Goal: Task Accomplishment & Management: Use online tool/utility

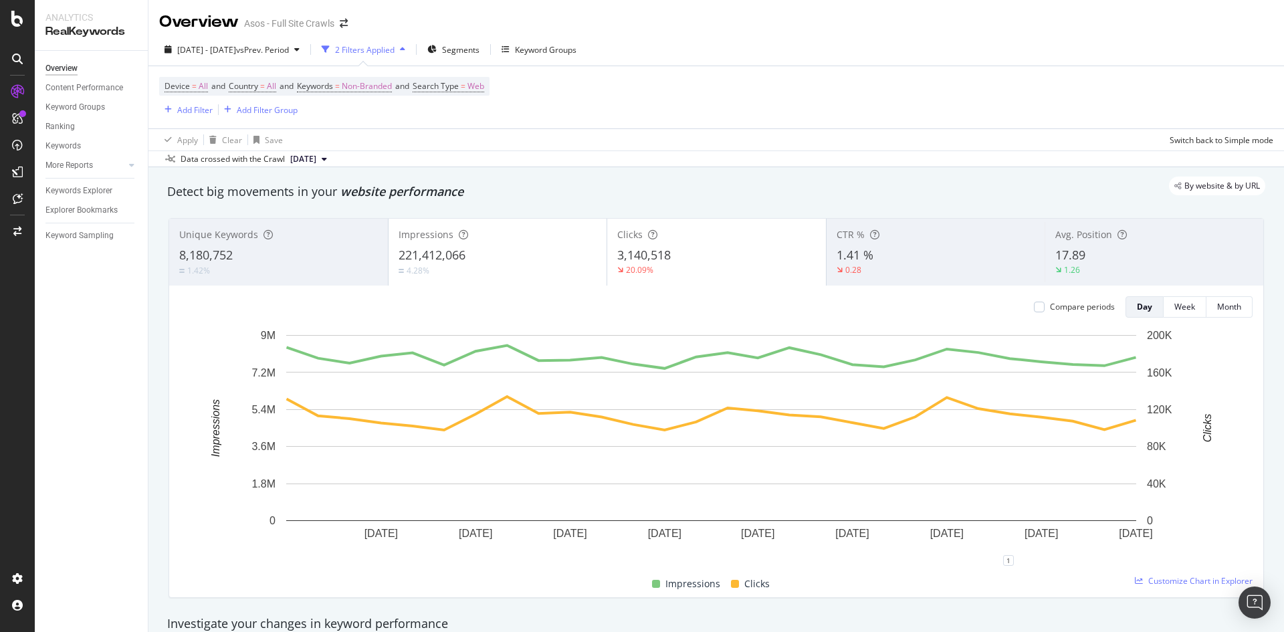
click at [393, 44] on div "2 Filters Applied" at bounding box center [365, 49] width 60 height 11
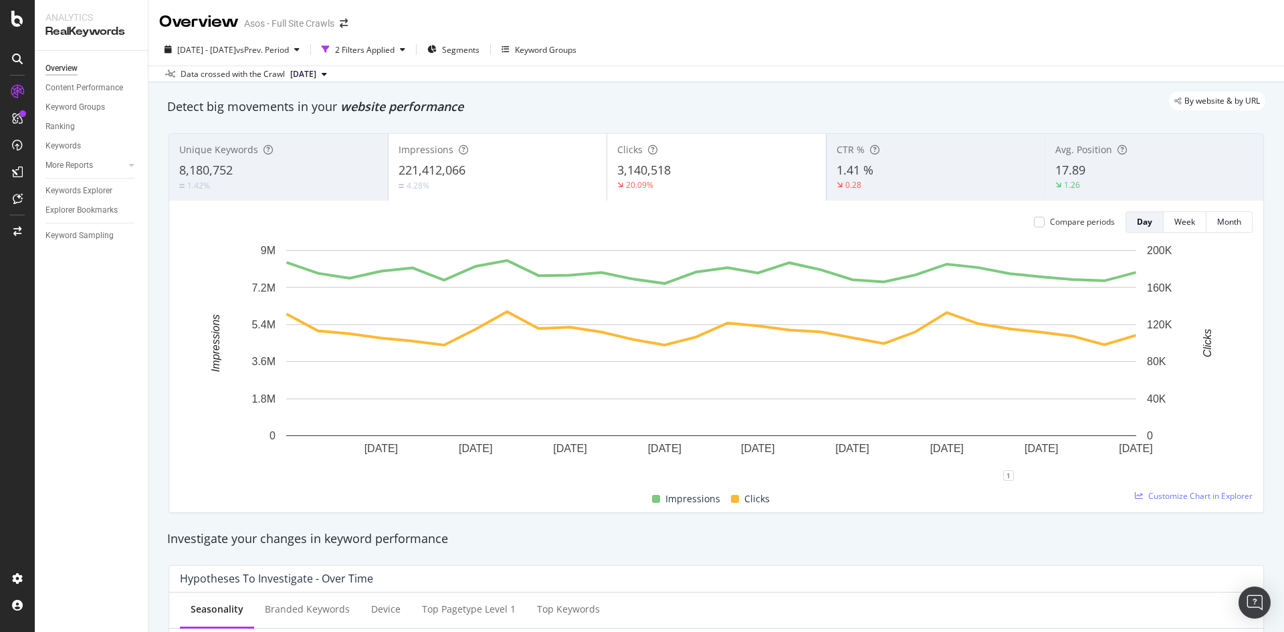
click at [417, 36] on div "[DATE] - [DATE] vs Prev. Period 2 Filters Applied Segments Keyword Groups Data …" at bounding box center [715, 57] width 1135 height 49
drag, startPoint x: 412, startPoint y: 43, endPoint x: 399, endPoint y: 43, distance: 12.7
click at [411, 43] on div "2 Filters Applied" at bounding box center [363, 49] width 94 height 20
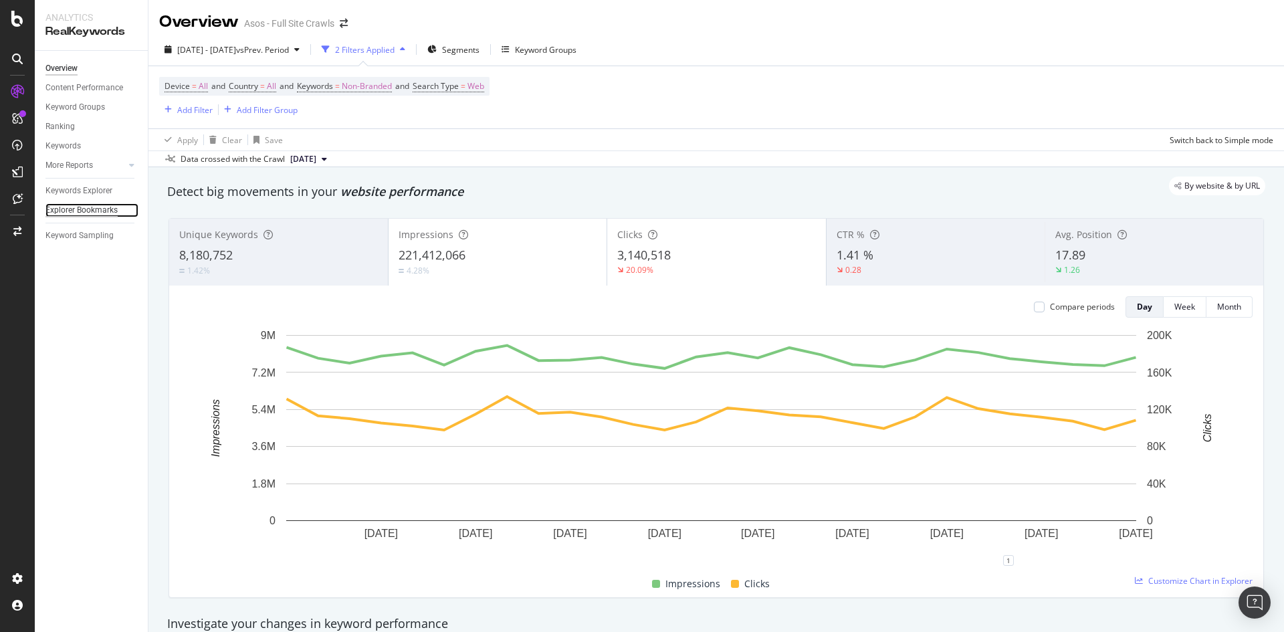
click at [102, 205] on div "Explorer Bookmarks" at bounding box center [81, 210] width 72 height 14
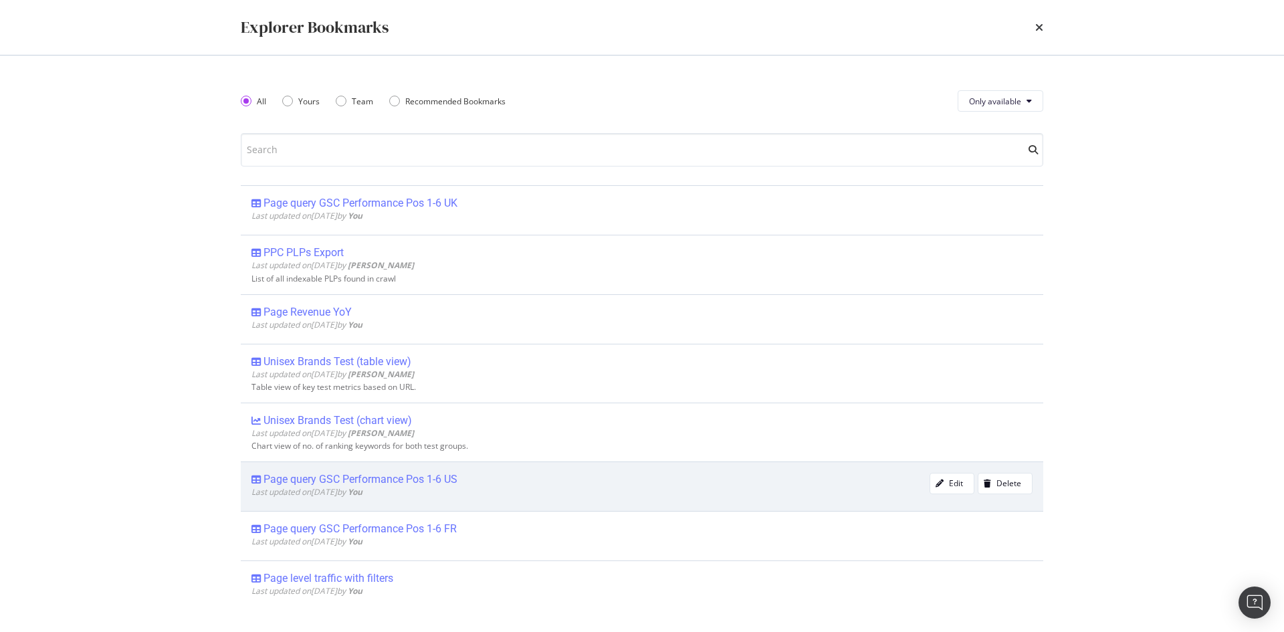
click at [411, 484] on div "Page query GSC Performance Pos 1-6 US" at bounding box center [360, 479] width 194 height 13
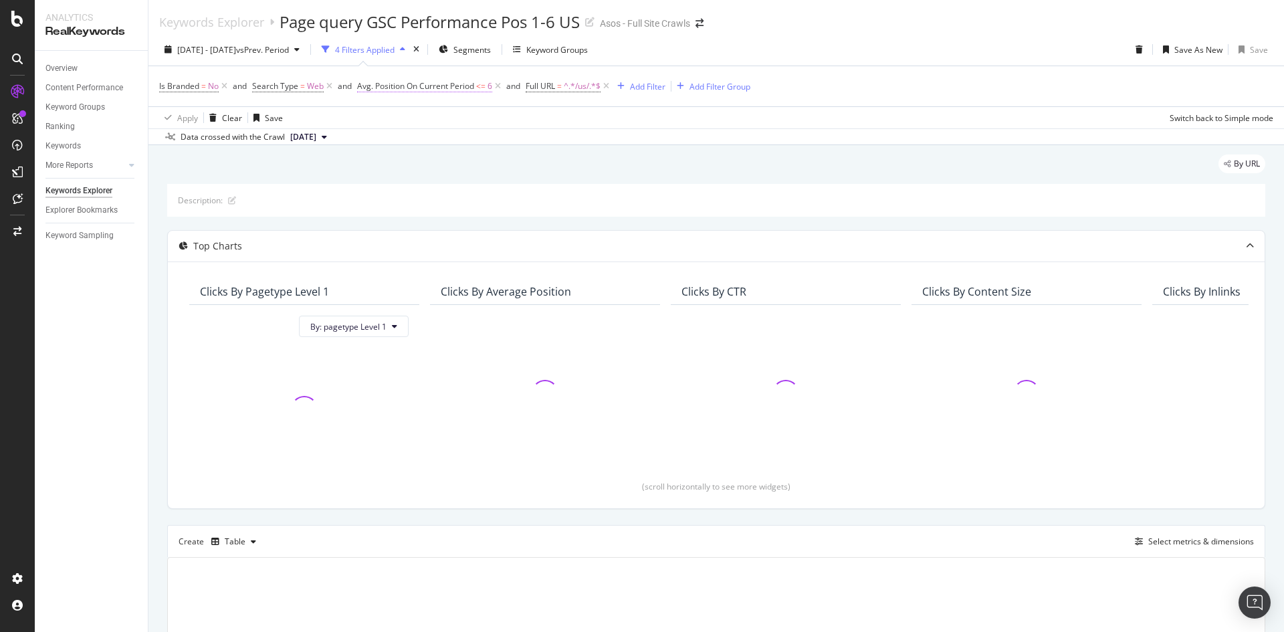
click at [453, 86] on span "Avg. Position On Current Period" at bounding box center [415, 85] width 117 height 11
click at [426, 183] on input "6" at bounding box center [442, 187] width 147 height 21
drag, startPoint x: 443, startPoint y: 187, endPoint x: 375, endPoint y: 189, distance: 68.2
click at [375, 189] on input "6" at bounding box center [442, 187] width 147 height 21
click at [404, 222] on div "Cancel Add filter Apply" at bounding box center [440, 215] width 152 height 13
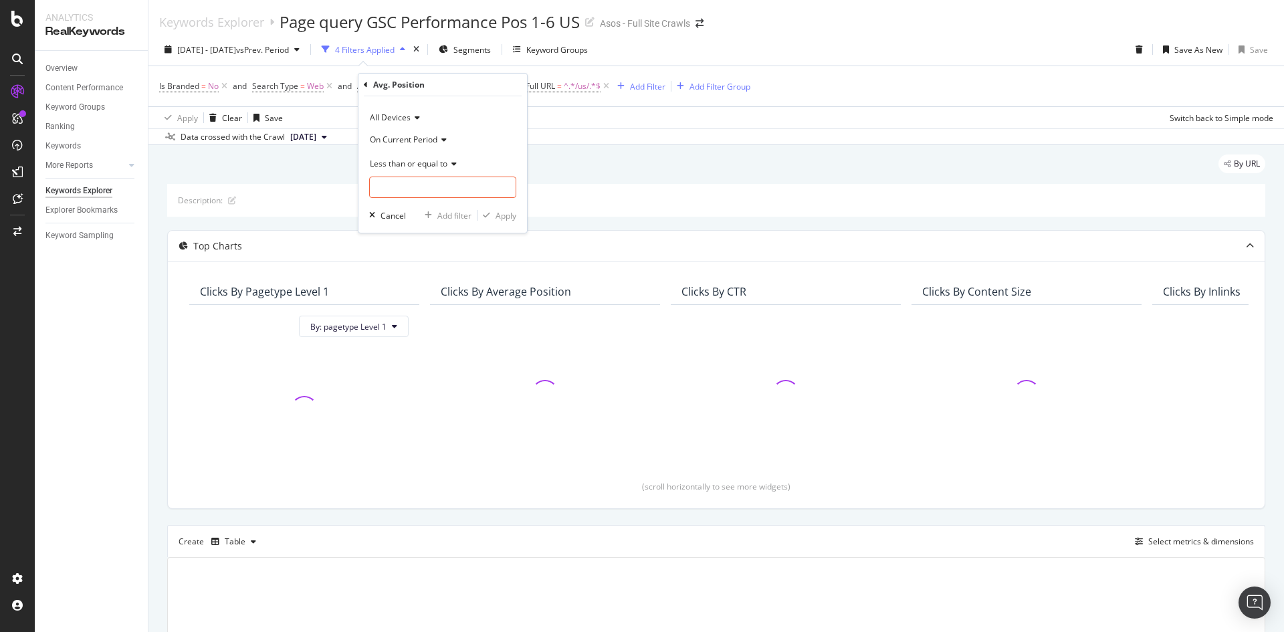
click at [637, 120] on div "Apply Clear Save Switch back to Simple mode" at bounding box center [715, 117] width 1135 height 22
click at [499, 84] on icon at bounding box center [497, 86] width 11 height 13
click at [487, 91] on div "Add Filter" at bounding box center [478, 86] width 35 height 11
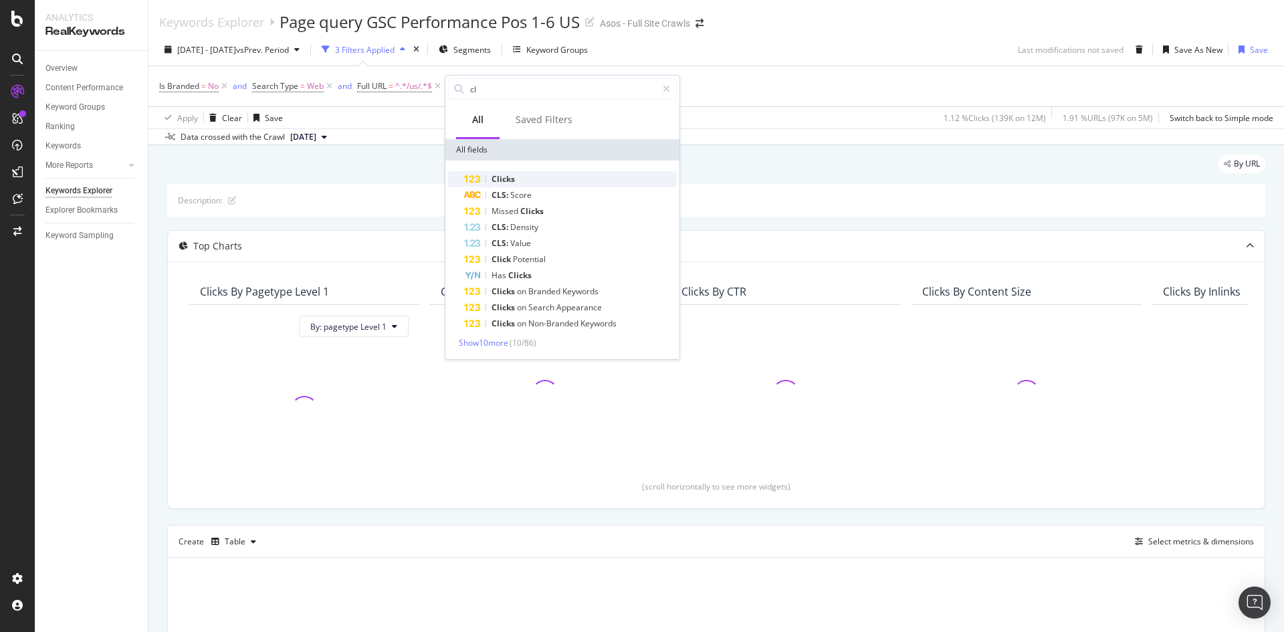
type input "cl"
click at [516, 172] on div "Clicks" at bounding box center [570, 179] width 213 height 16
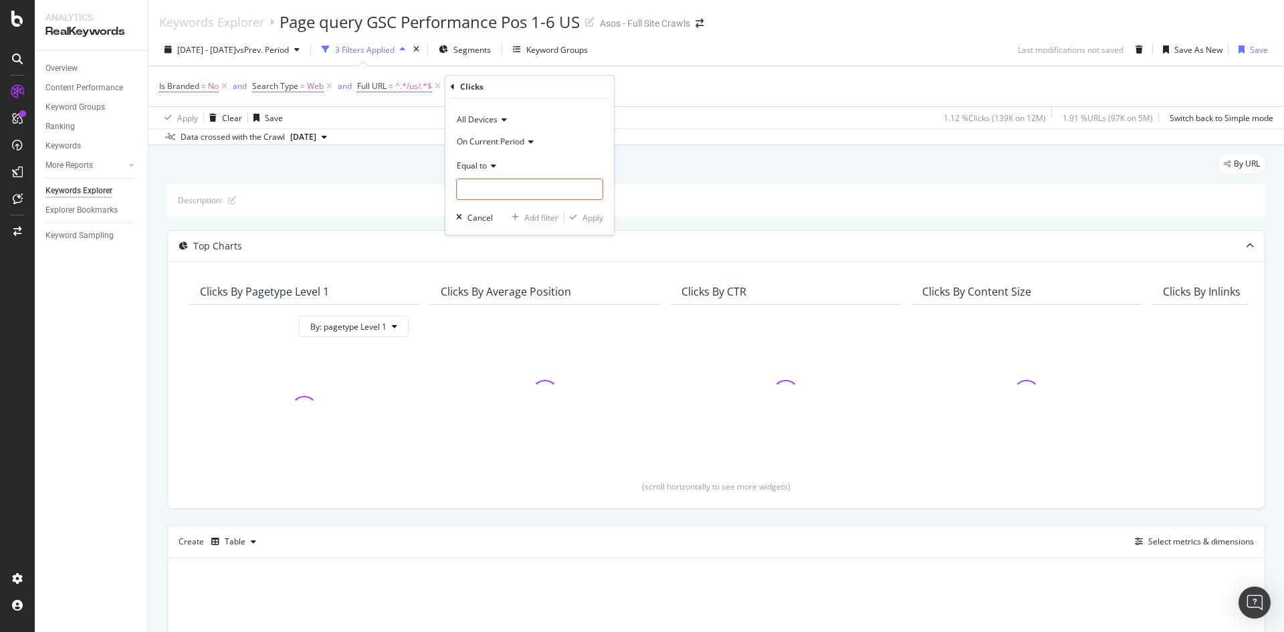
click at [479, 165] on span "Equal to" at bounding box center [472, 165] width 30 height 11
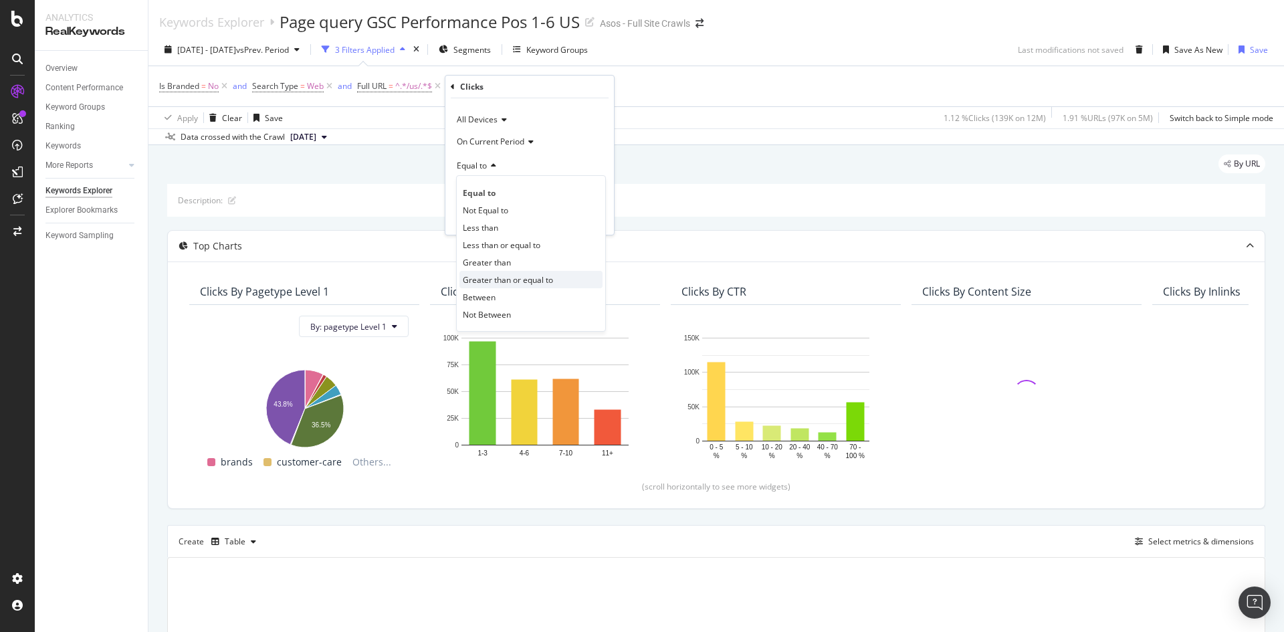
click at [515, 281] on span "Greater than or equal to" at bounding box center [508, 279] width 90 height 11
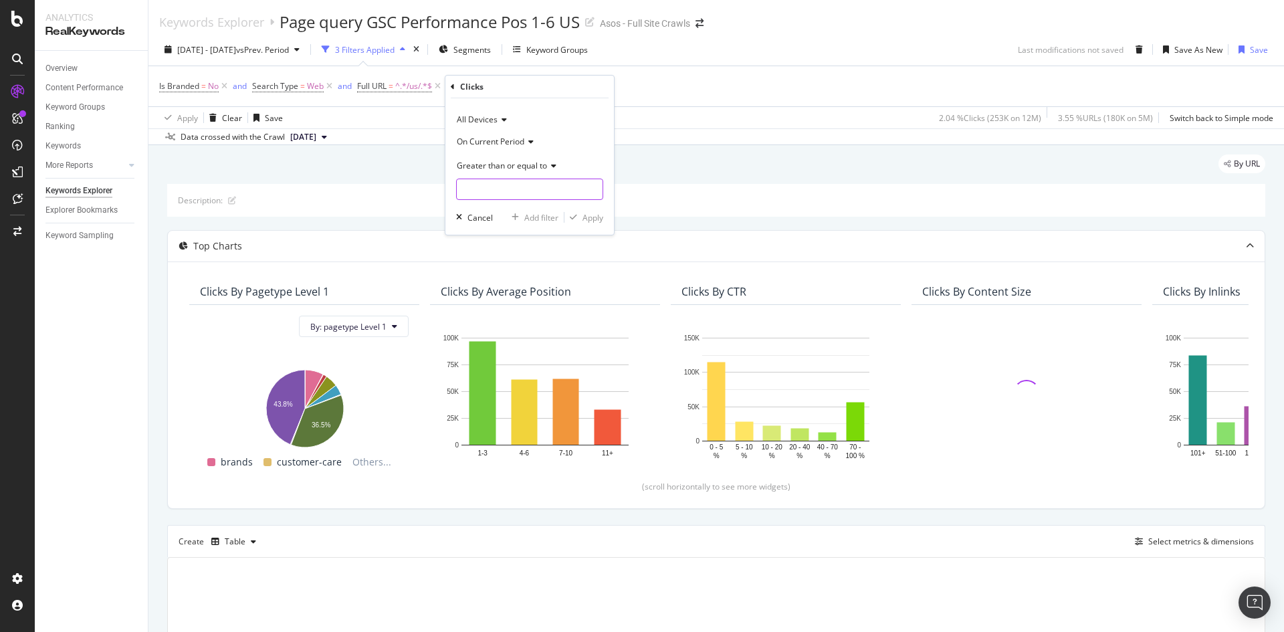
click at [504, 189] on input "number" at bounding box center [529, 189] width 147 height 21
type input "1"
click at [581, 213] on div "Apply" at bounding box center [583, 217] width 39 height 12
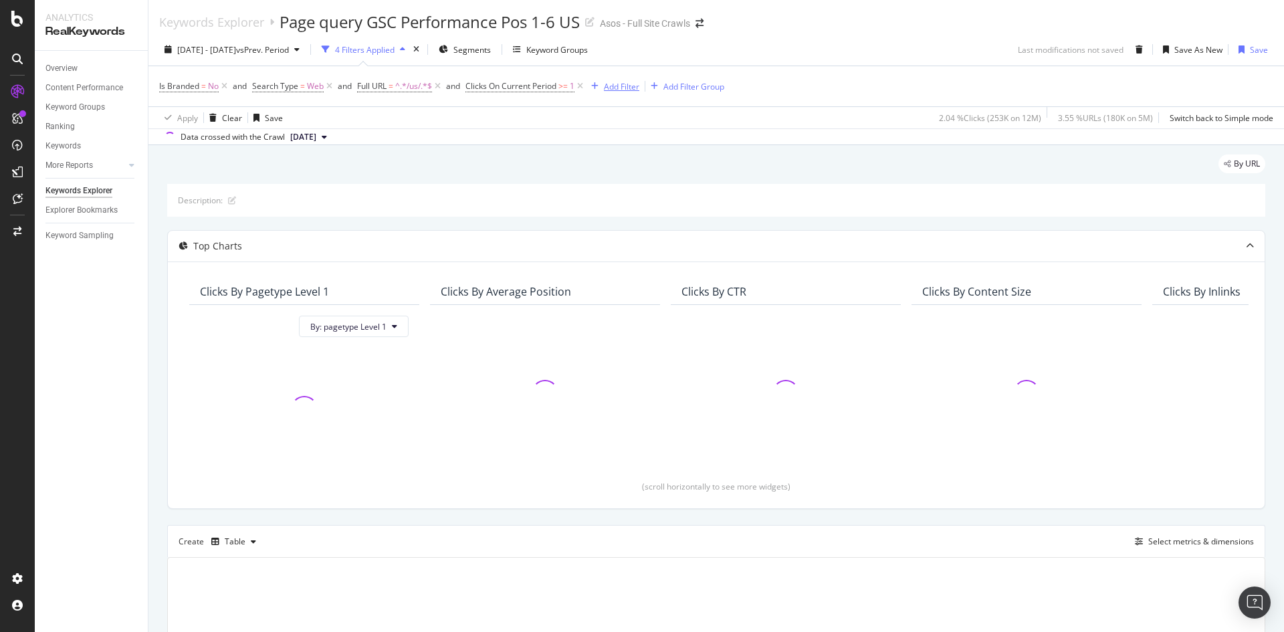
click at [624, 88] on div "Add Filter" at bounding box center [621, 86] width 35 height 11
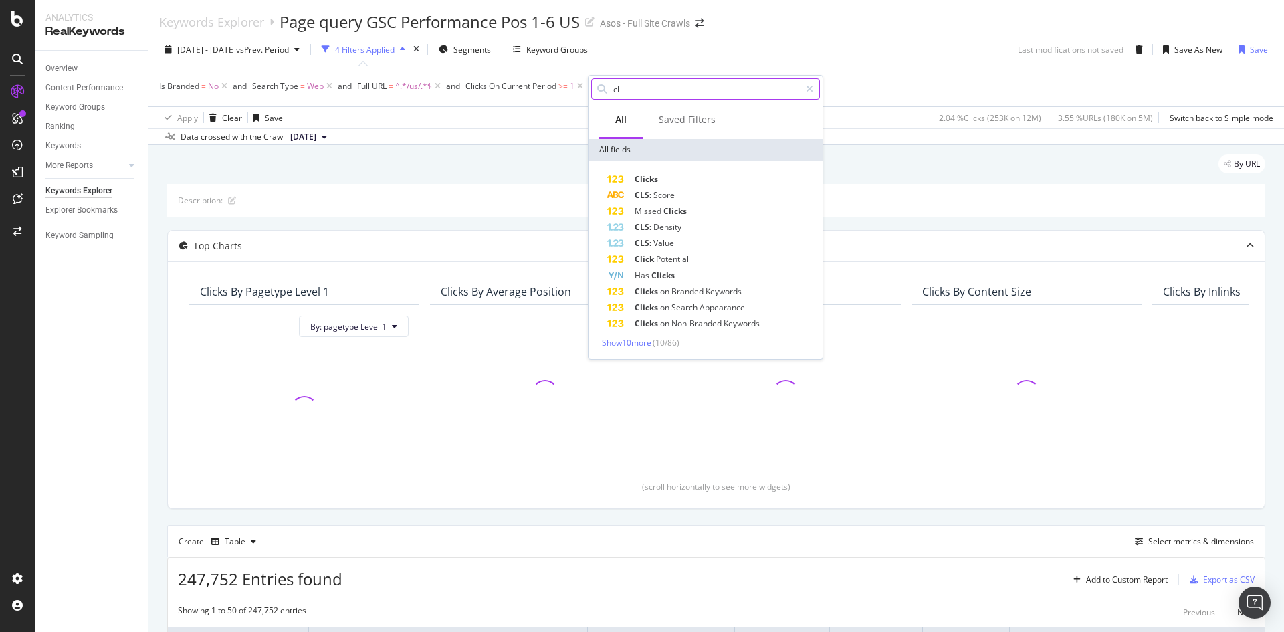
drag, startPoint x: 637, startPoint y: 91, endPoint x: 600, endPoint y: 92, distance: 37.5
click at [600, 92] on div "cl" at bounding box center [705, 88] width 229 height 21
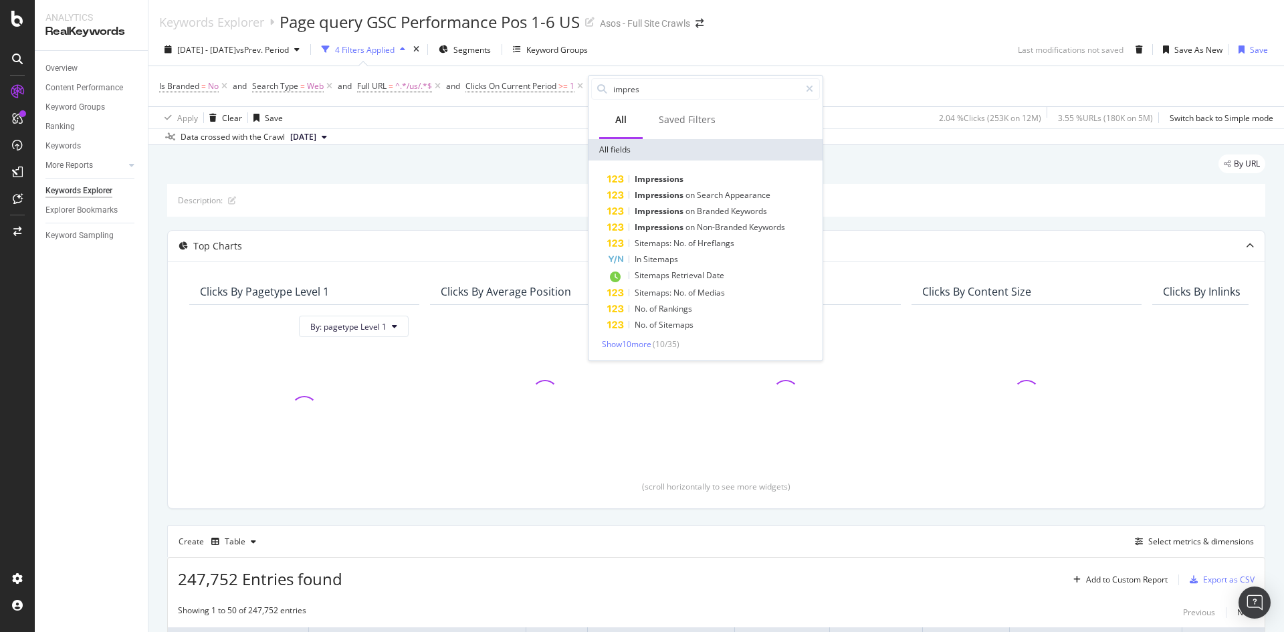
type input "impress"
click at [683, 179] on div "Impressions" at bounding box center [713, 179] width 213 height 16
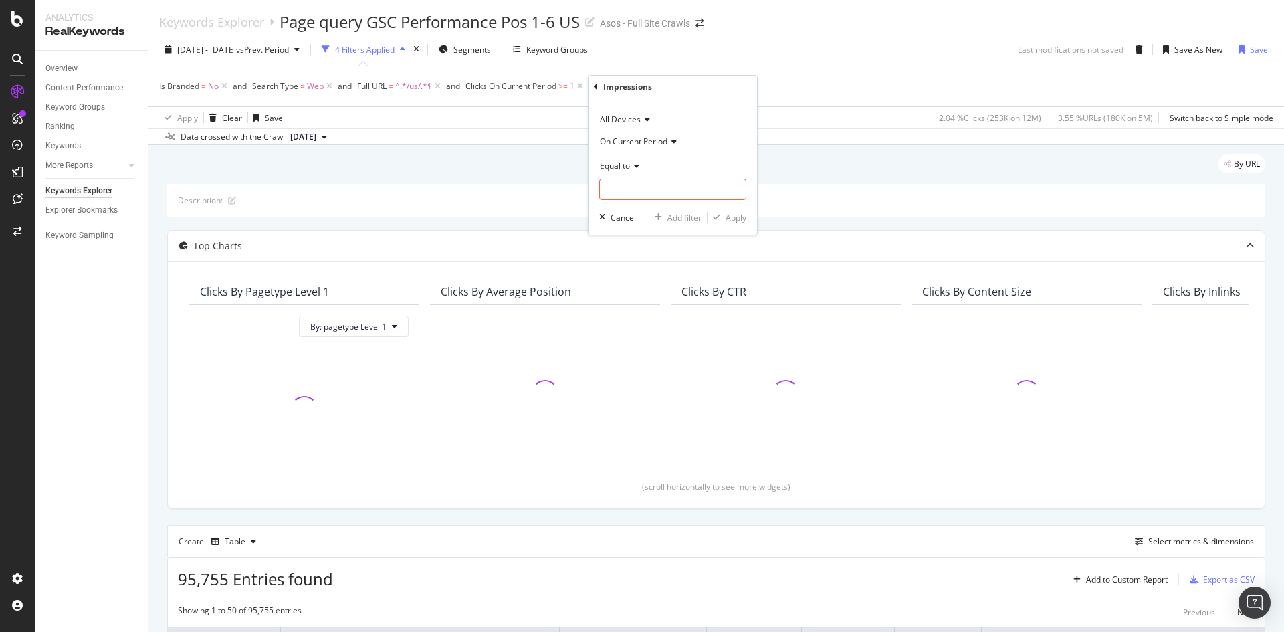
click at [641, 162] on div "Equal to" at bounding box center [672, 164] width 147 height 21
click at [659, 277] on span "Greater than or equal to" at bounding box center [651, 279] width 90 height 11
click at [656, 192] on input "number" at bounding box center [672, 189] width 147 height 21
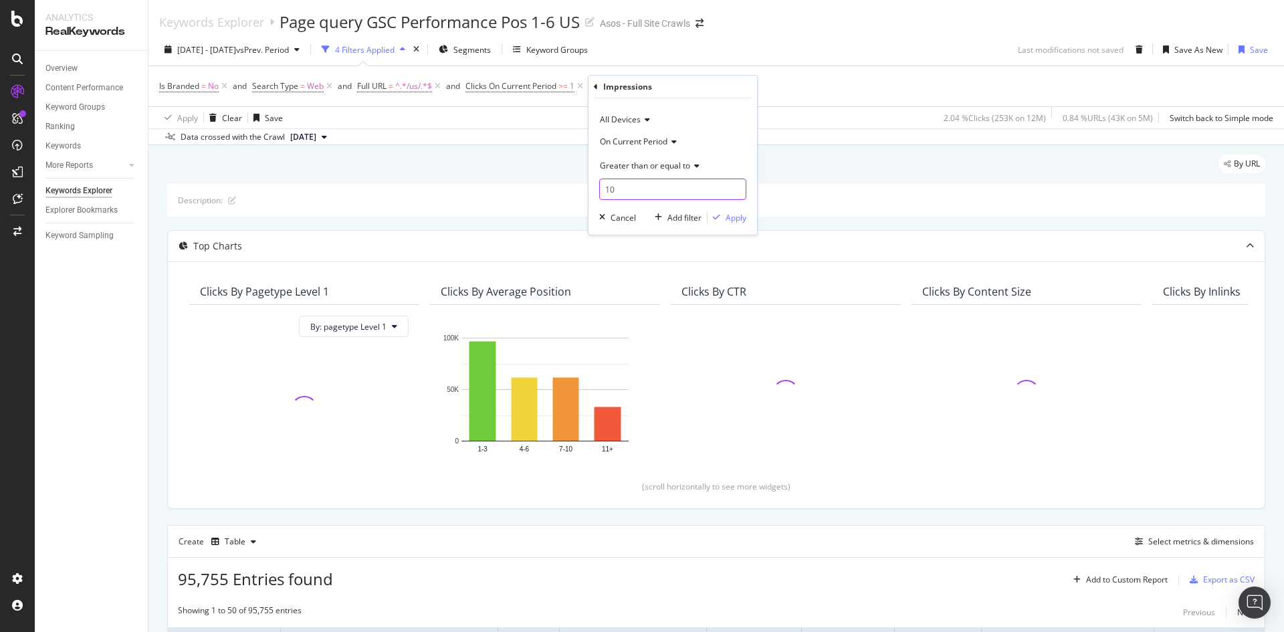
type input "1"
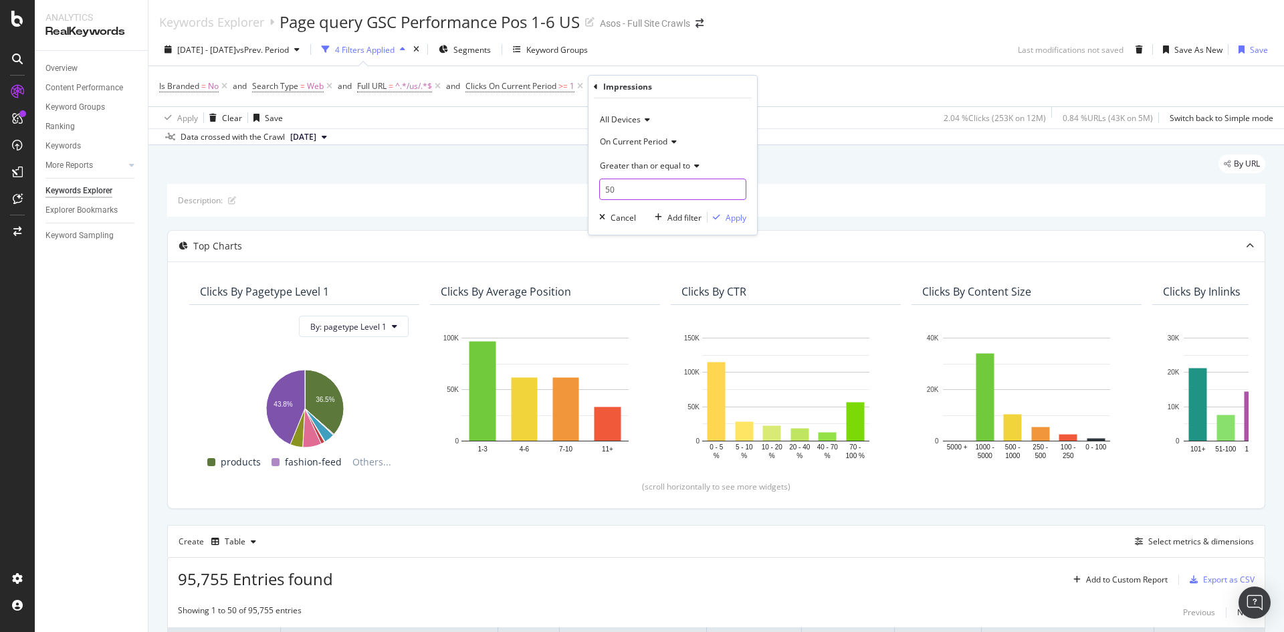
drag, startPoint x: 667, startPoint y: 183, endPoint x: 525, endPoint y: 162, distance: 143.8
click at [525, 162] on body "Analytics RealKeywords Overview Content Performance Keyword Groups Ranking Keyw…" at bounding box center [642, 316] width 1284 height 632
drag, startPoint x: 636, startPoint y: 191, endPoint x: 585, endPoint y: 193, distance: 50.9
click at [585, 193] on body "Analytics RealKeywords Overview Content Performance Keyword Groups Ranking Keyw…" at bounding box center [642, 316] width 1284 height 632
drag, startPoint x: 645, startPoint y: 181, endPoint x: 596, endPoint y: 186, distance: 48.4
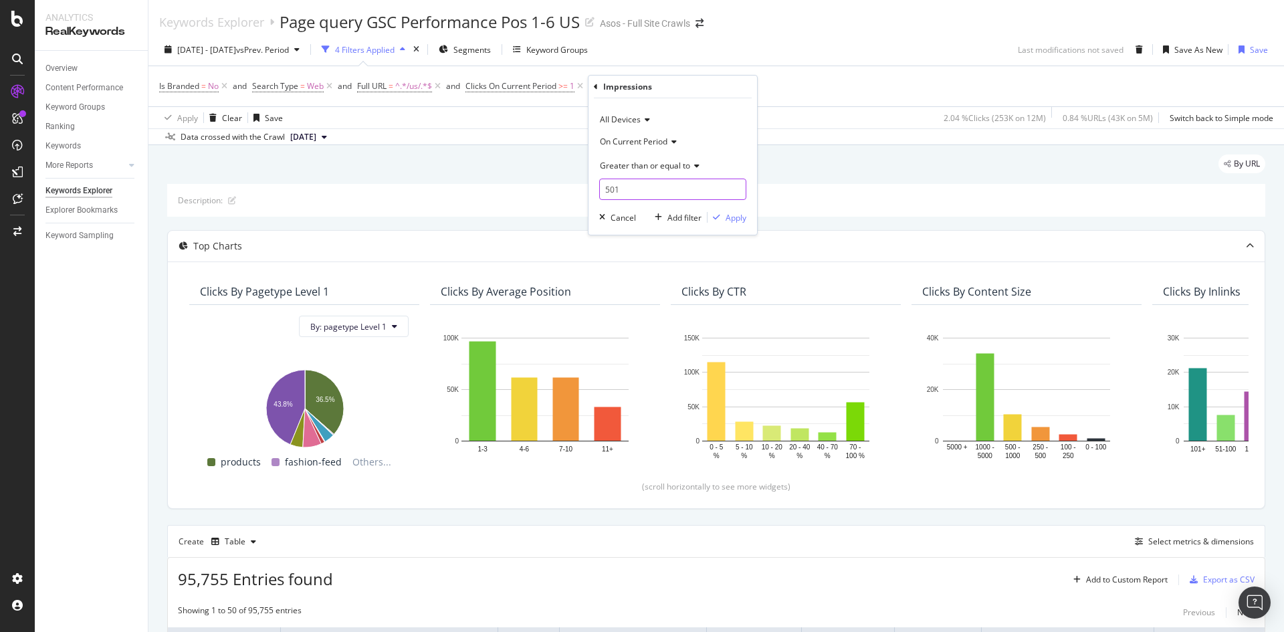
click at [596, 186] on div "All Devices On Current Period Greater than or equal to 501 Cancel Add filter Ap…" at bounding box center [672, 166] width 169 height 136
type input "100"
click at [726, 218] on div "Apply" at bounding box center [736, 217] width 21 height 11
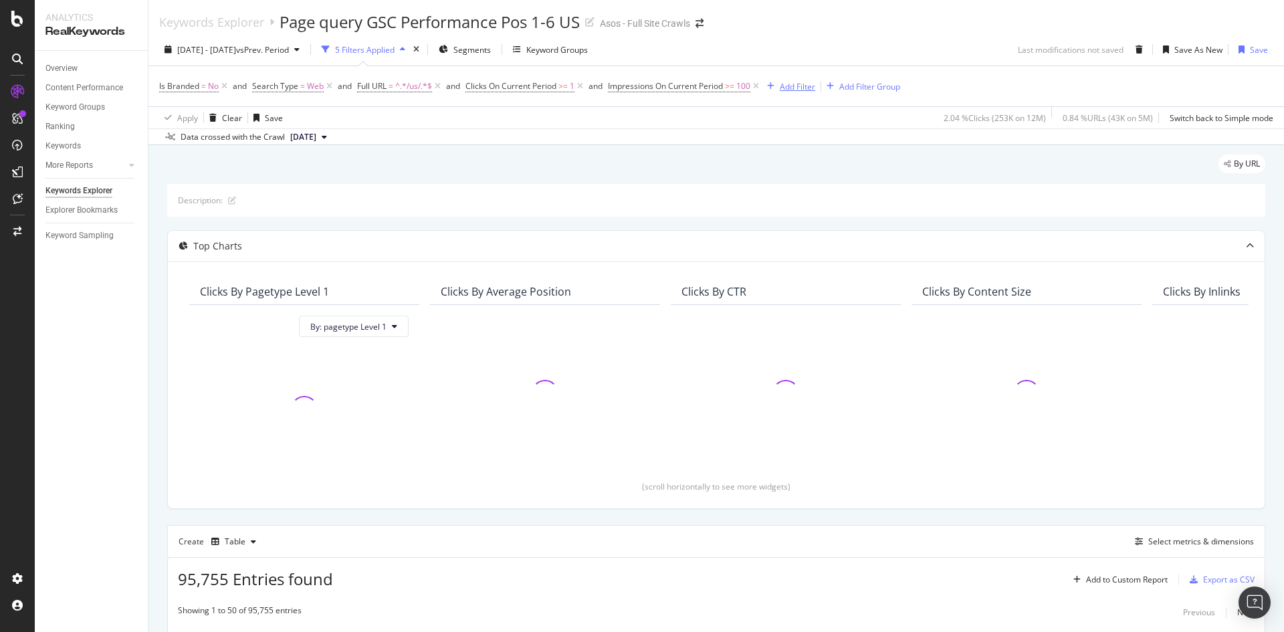
click at [794, 90] on div "Add Filter" at bounding box center [797, 86] width 35 height 11
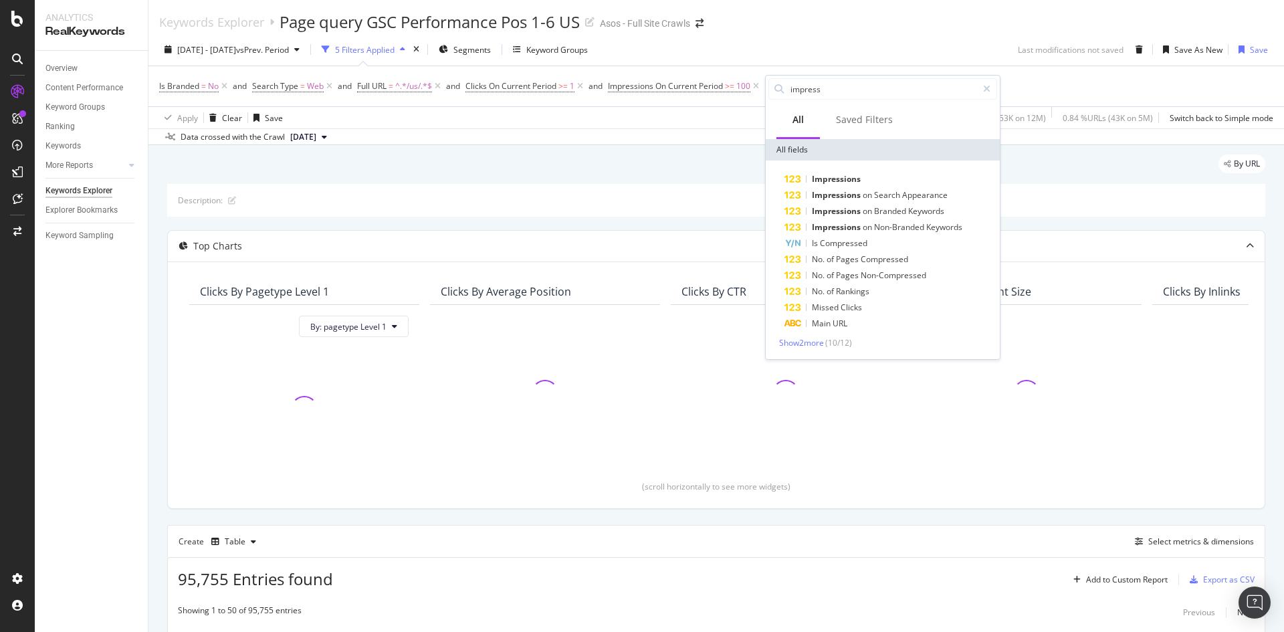
click at [724, 116] on div "Apply Clear Save 2.04 % Clicks ( 253K on 12M ) 0.84 % URLs ( 43K on 5M ) Switch…" at bounding box center [715, 117] width 1135 height 22
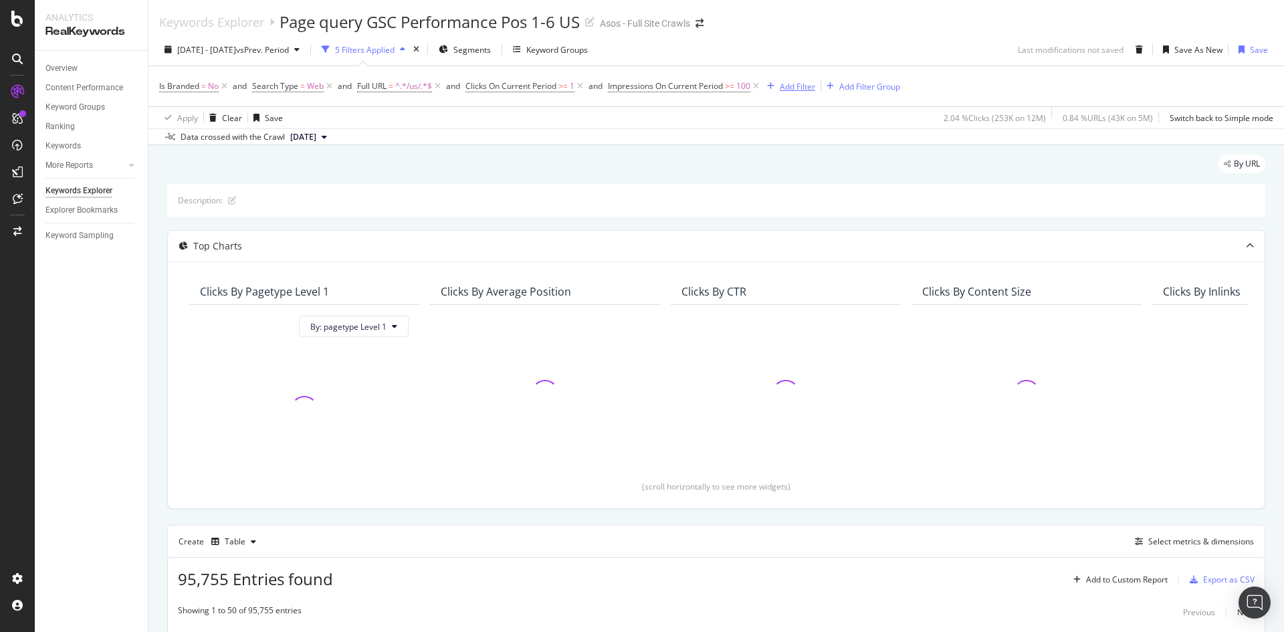
click at [804, 84] on div "Add Filter" at bounding box center [797, 86] width 35 height 11
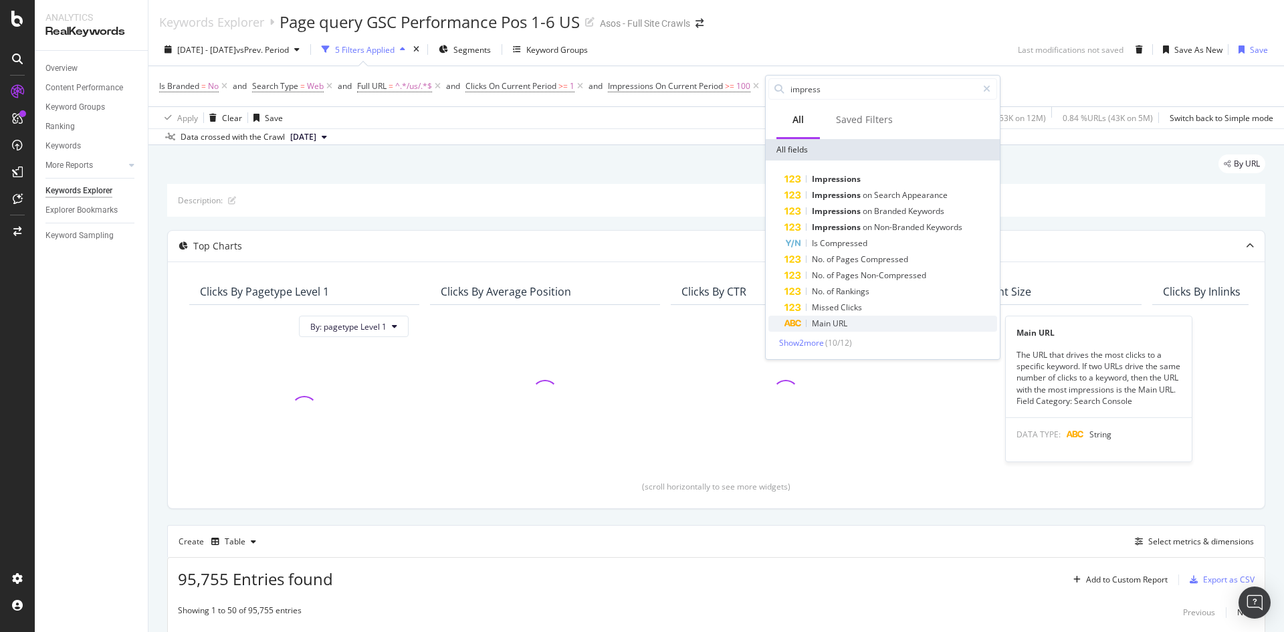
click at [839, 322] on span "URL" at bounding box center [840, 323] width 15 height 11
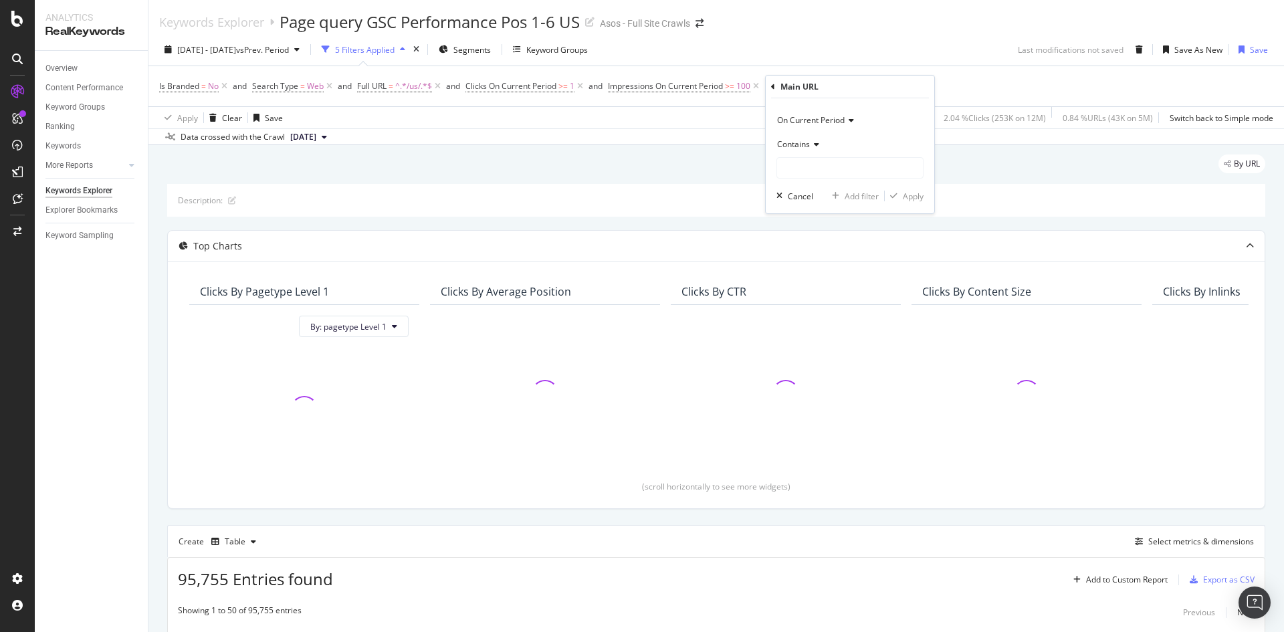
click at [812, 139] on div "Contains" at bounding box center [849, 143] width 147 height 21
click at [828, 290] on span "Doesn't contain" at bounding box center [812, 293] width 58 height 11
click at [828, 177] on input "text" at bounding box center [850, 167] width 146 height 21
type input "size-charts"
click at [910, 200] on div "Apply" at bounding box center [913, 196] width 21 height 11
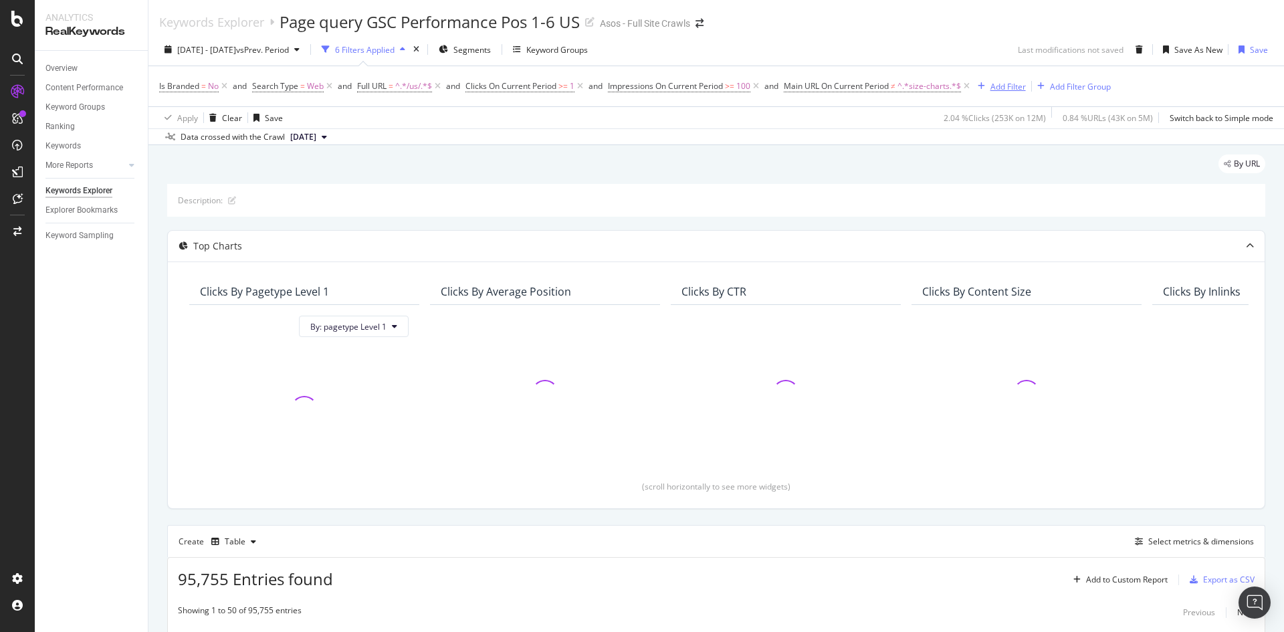
click at [1010, 84] on div "Add Filter" at bounding box center [1007, 86] width 35 height 11
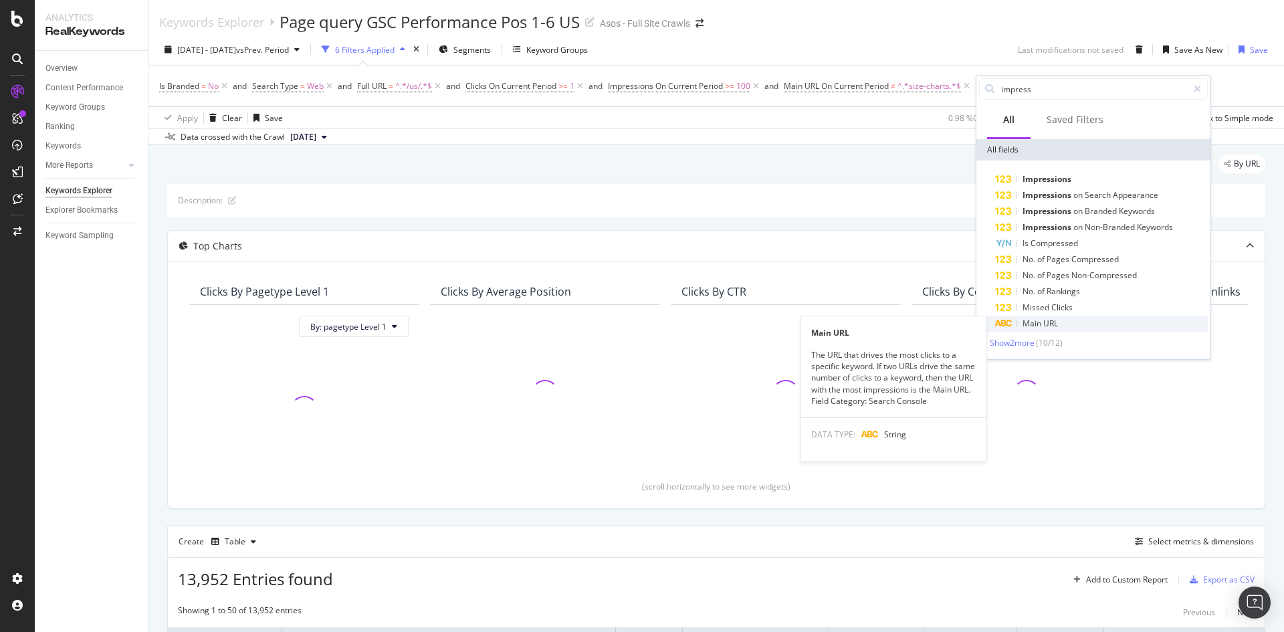
click at [1068, 326] on div "Main URL" at bounding box center [1101, 324] width 213 height 16
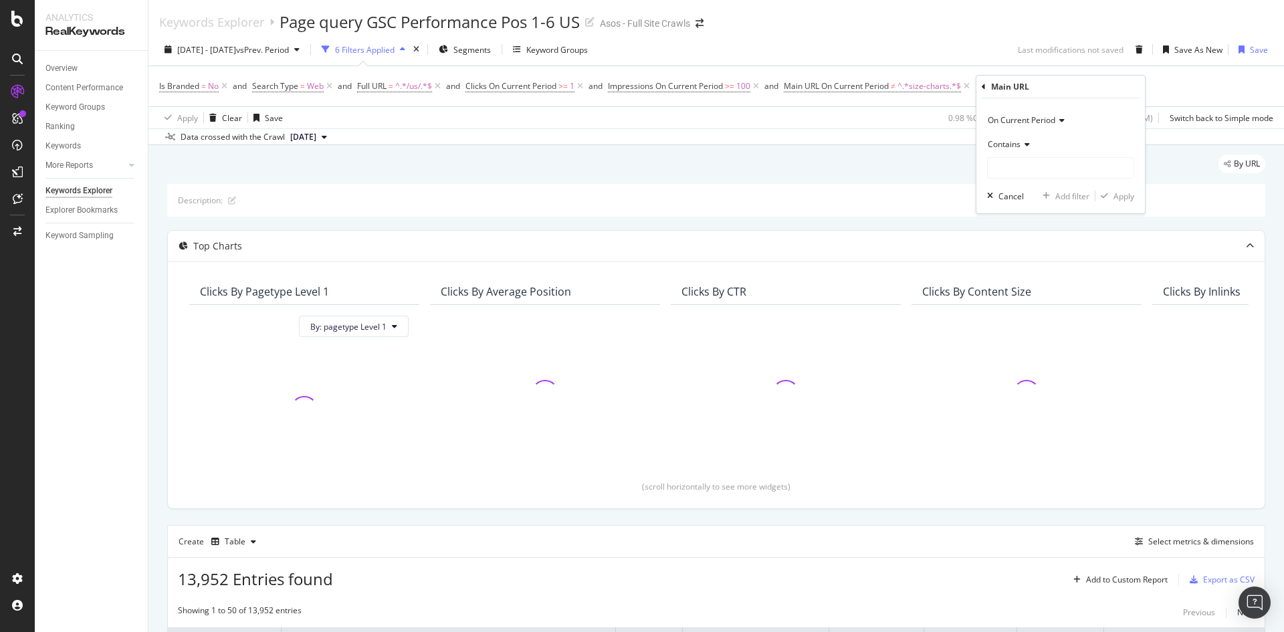
click at [1024, 138] on div "Contains" at bounding box center [1060, 143] width 147 height 21
drag, startPoint x: 1046, startPoint y: 294, endPoint x: 1021, endPoint y: 187, distance: 110.5
click at [1046, 294] on span "Doesn't contain" at bounding box center [1023, 293] width 58 height 11
click at [1024, 163] on input "text" at bounding box center [1061, 167] width 146 height 21
type input "marketplace"
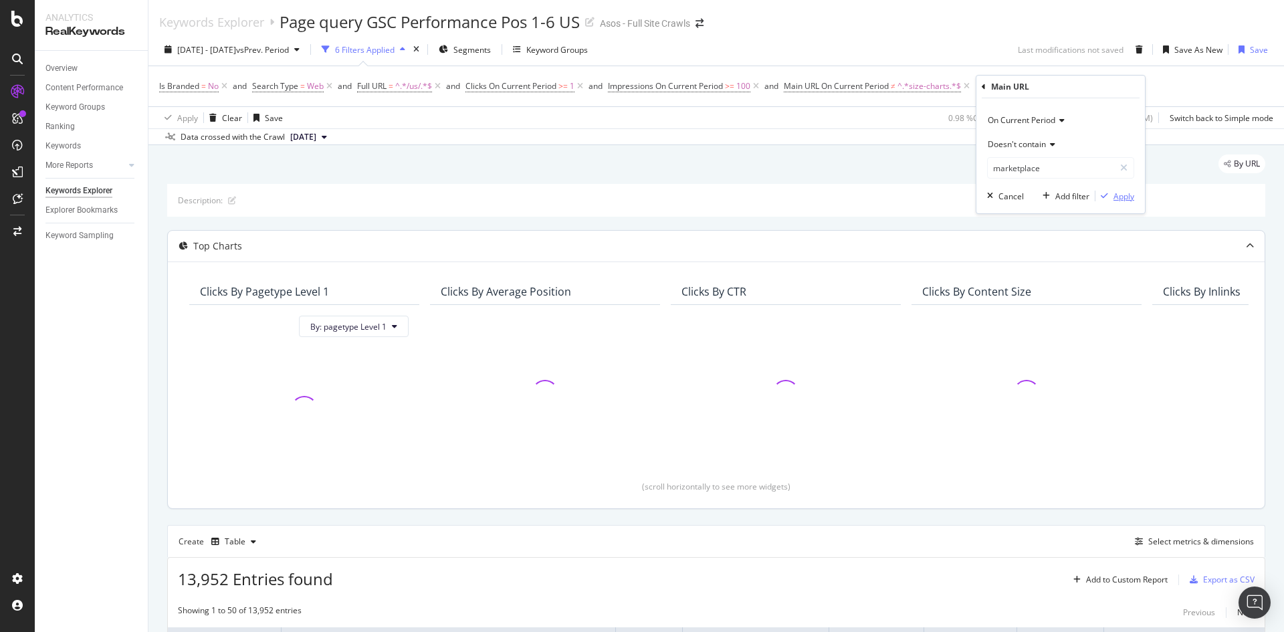
click at [1117, 195] on div "Apply" at bounding box center [1123, 196] width 21 height 11
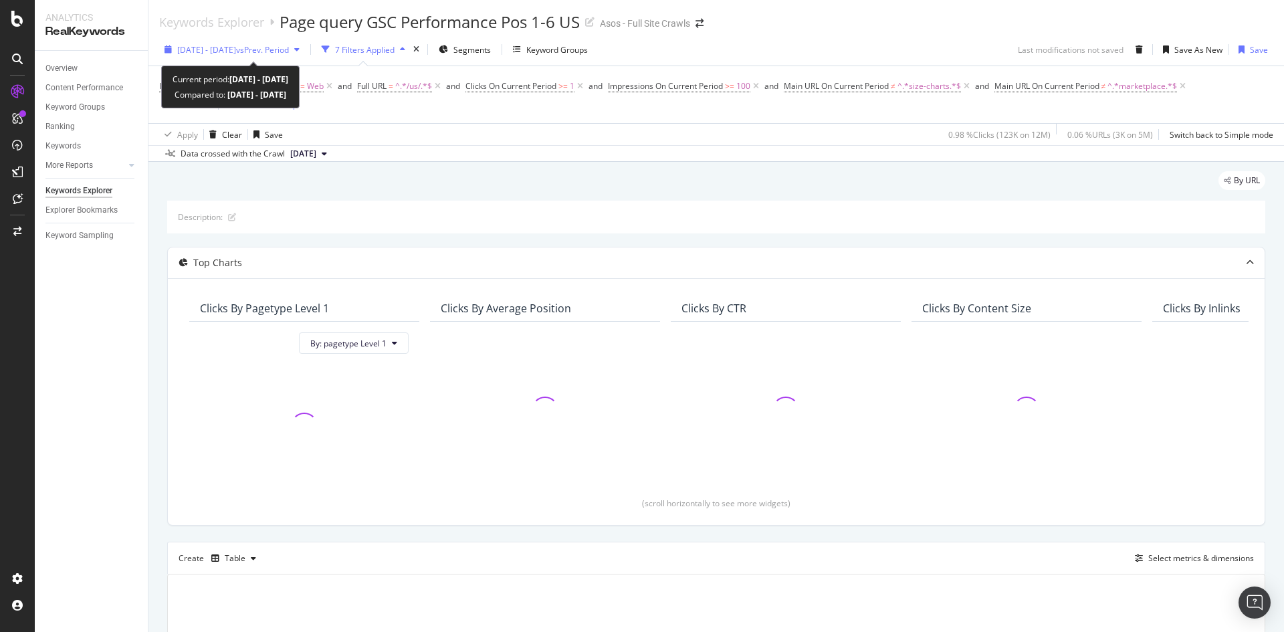
click at [236, 51] on span "[DATE] - [DATE]" at bounding box center [206, 49] width 59 height 11
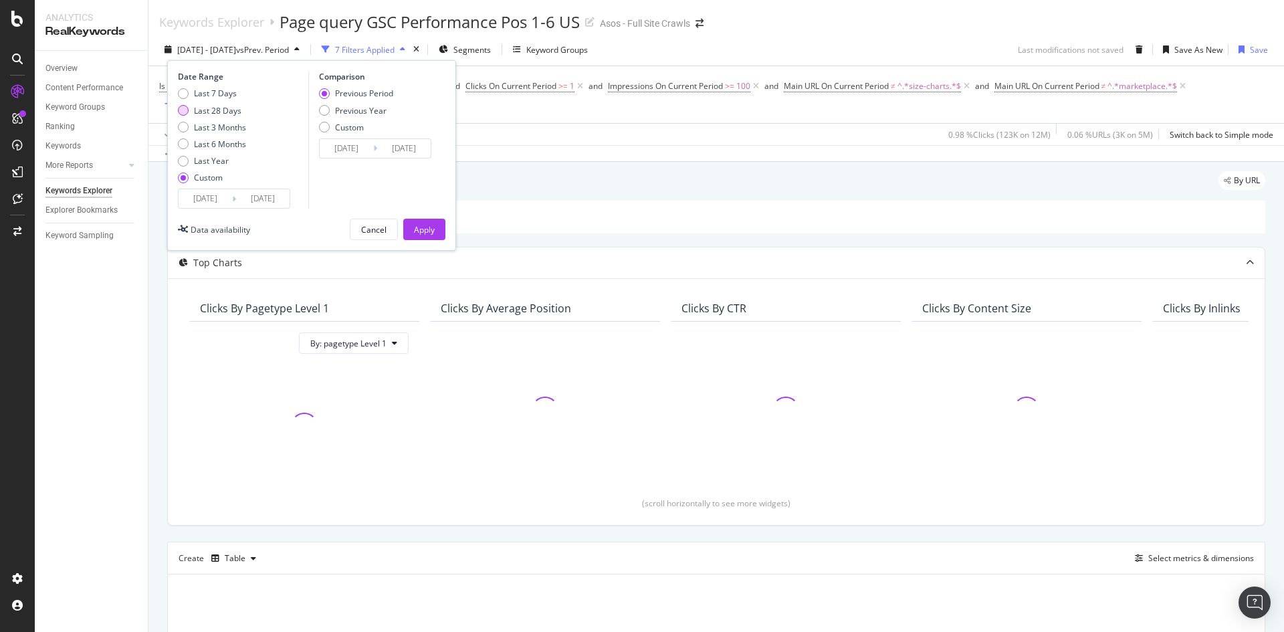
click at [192, 111] on div "Last 28 Days" at bounding box center [212, 110] width 68 height 11
type input "[DATE]"
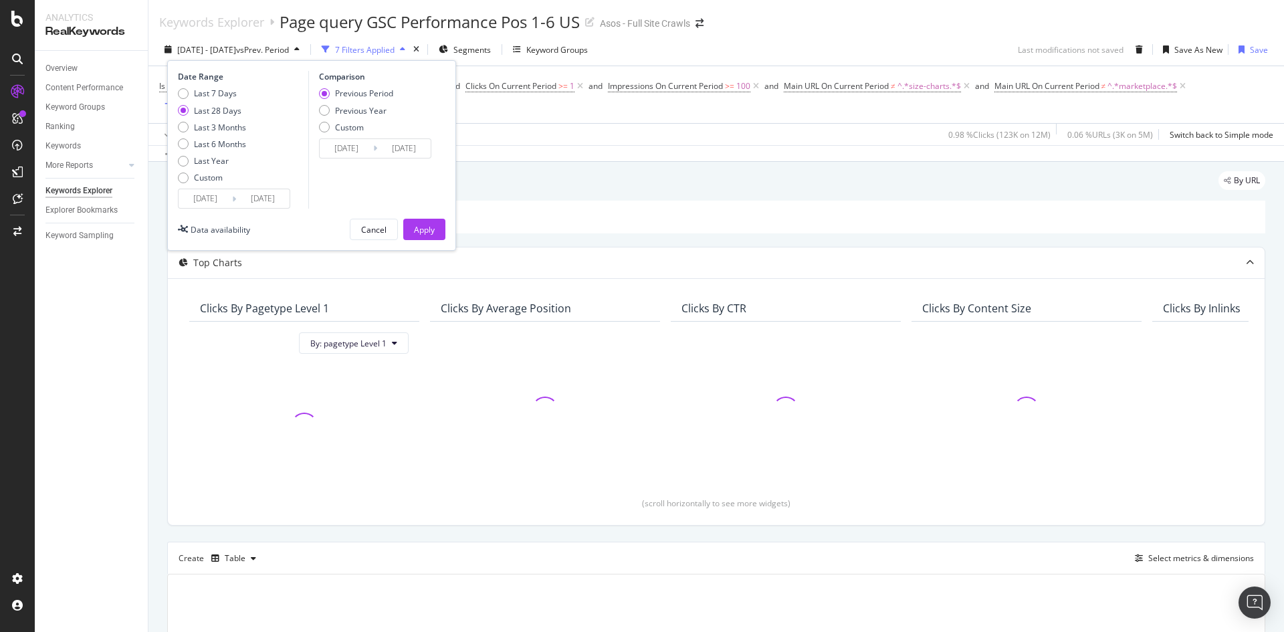
click at [233, 200] on icon at bounding box center [234, 199] width 4 height 13
click at [259, 203] on input "[DATE]" at bounding box center [262, 198] width 53 height 19
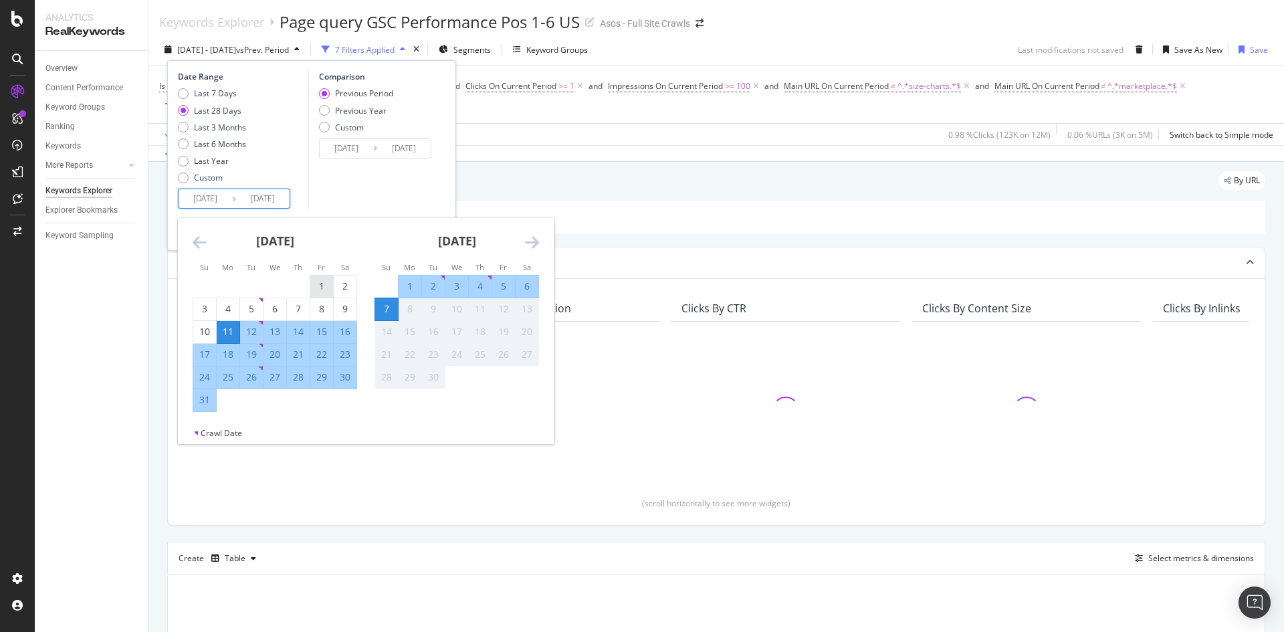
click at [324, 288] on div "1" at bounding box center [321, 286] width 23 height 13
type input "[DATE]"
click at [378, 191] on div "Comparison Previous Period Previous Year Custom [DATE] Navigate forward to inte…" at bounding box center [371, 140] width 127 height 138
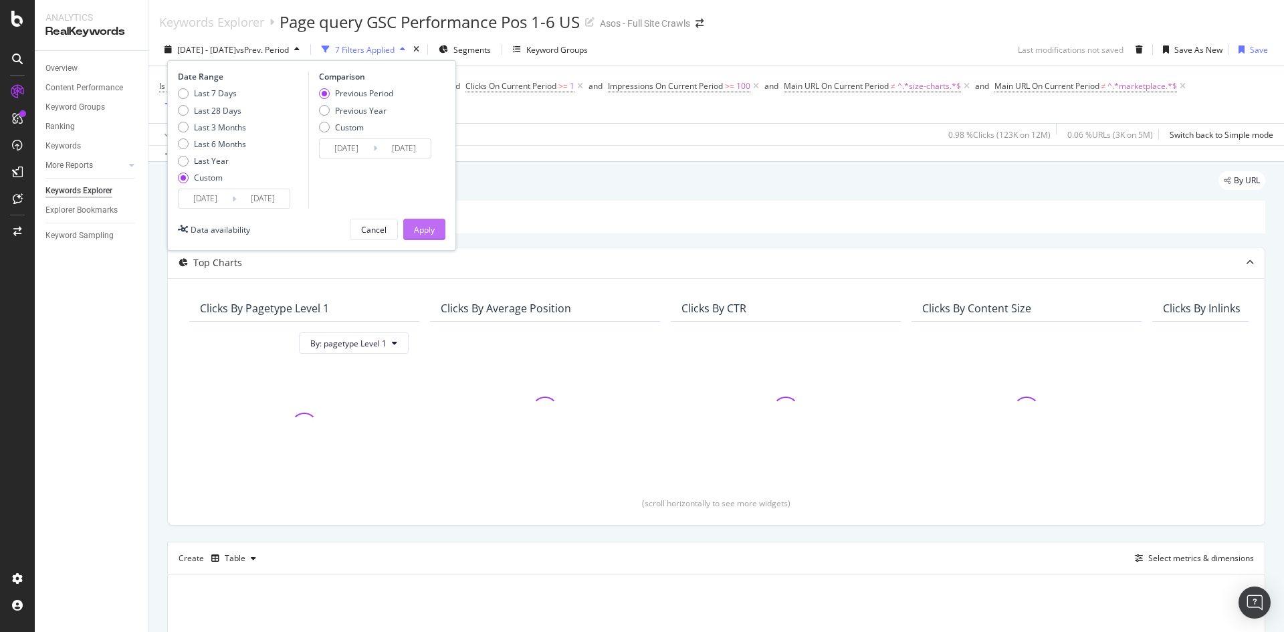
click at [419, 230] on div "Apply" at bounding box center [424, 229] width 21 height 11
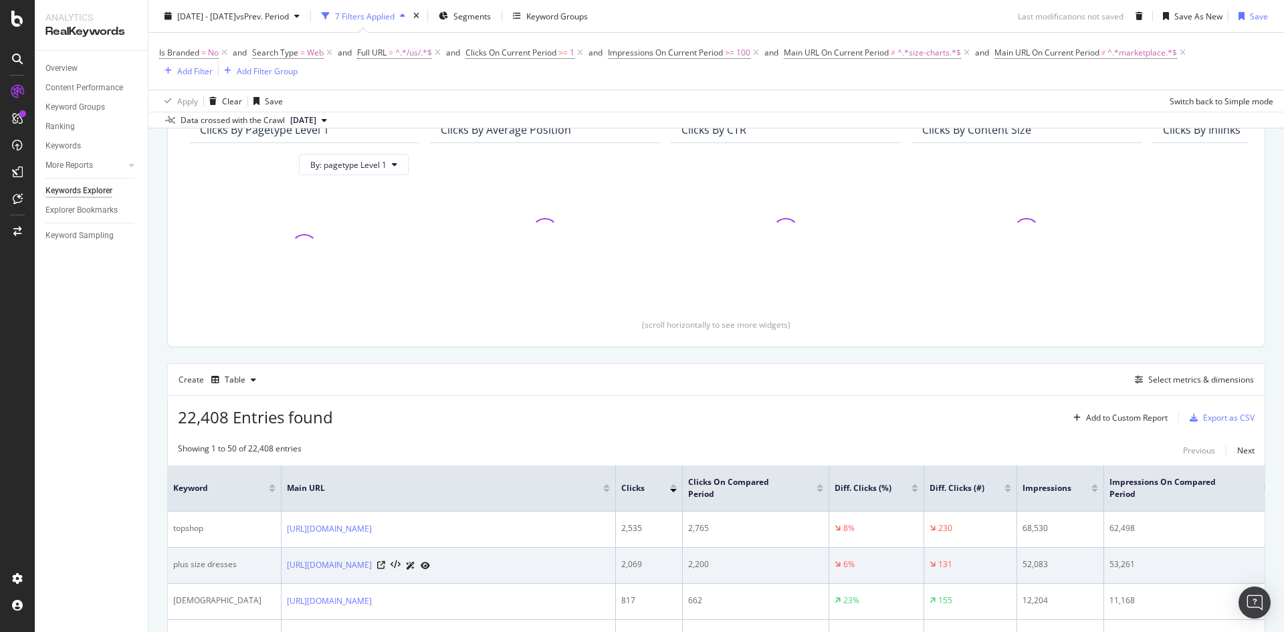
scroll to position [267, 0]
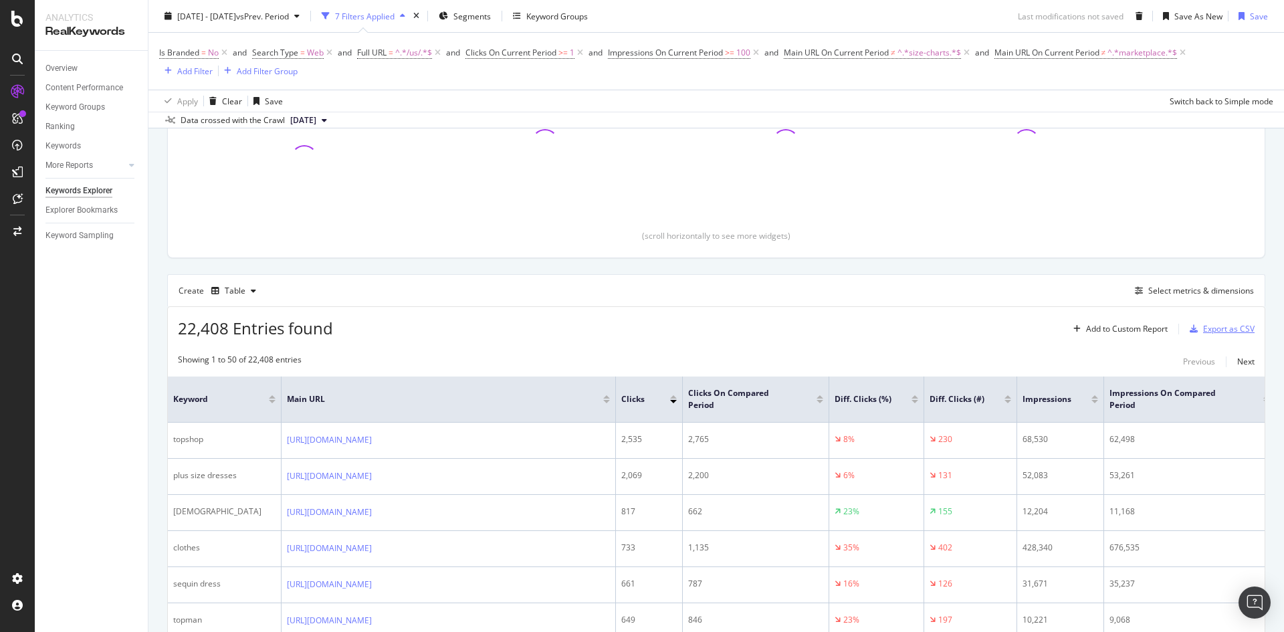
click at [1203, 330] on div "Export as CSV" at bounding box center [1228, 328] width 51 height 11
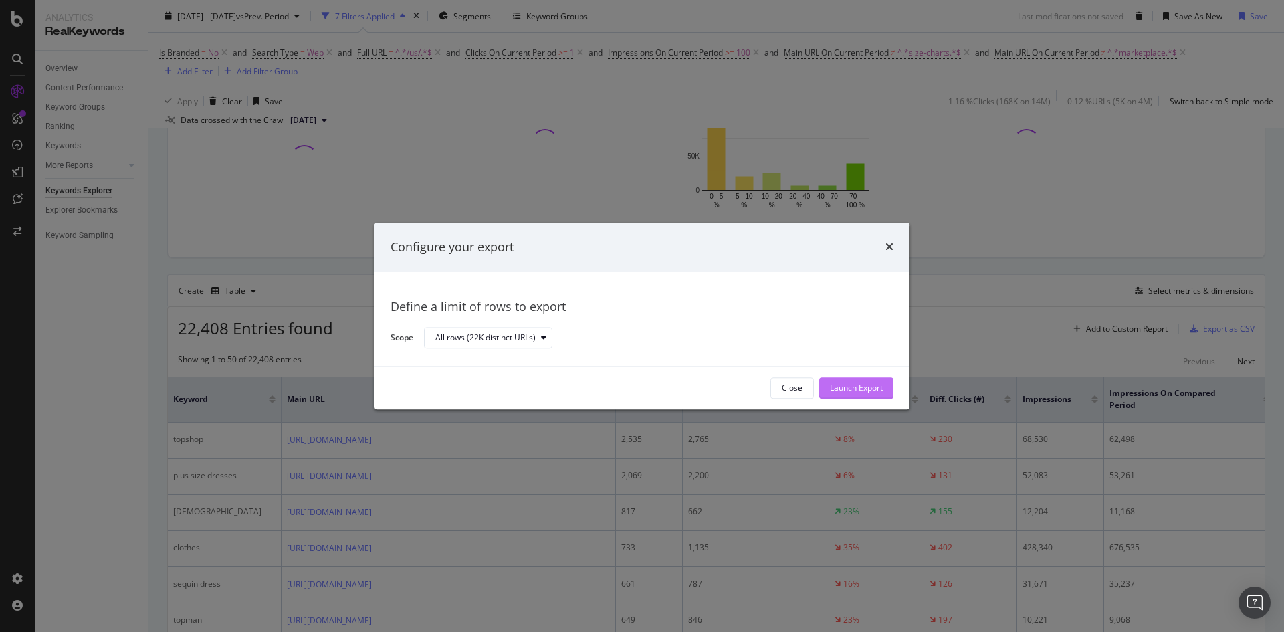
click at [845, 383] on div "Launch Export" at bounding box center [856, 388] width 53 height 11
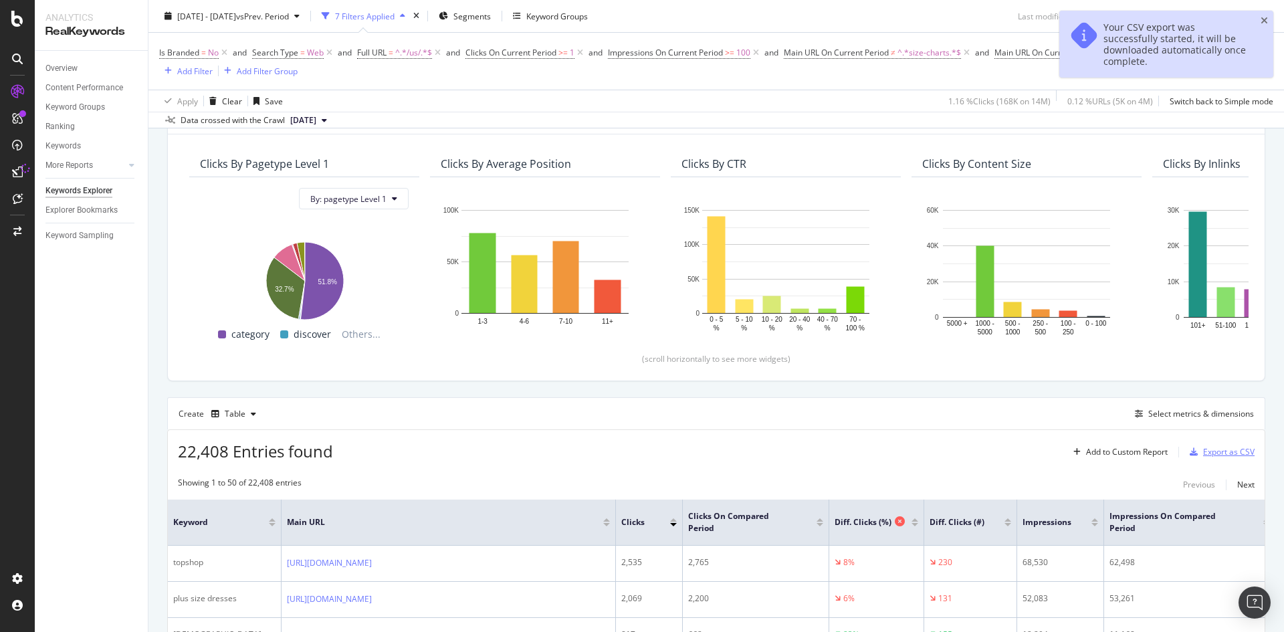
scroll to position [0, 0]
